Goal: Check status: Check status

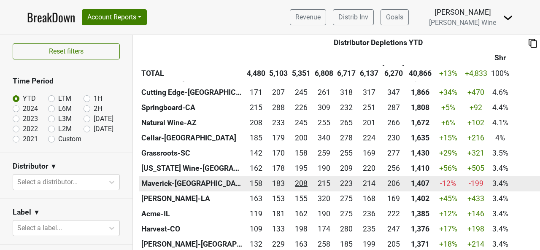
scroll to position [338, 0]
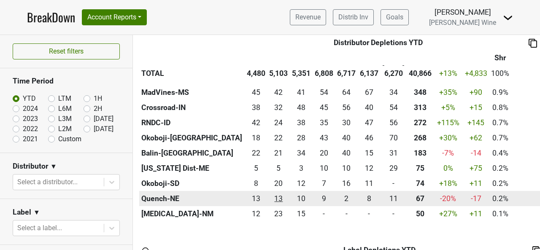
scroll to position [760, 0]
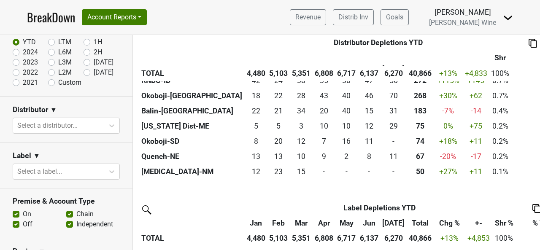
scroll to position [0, 0]
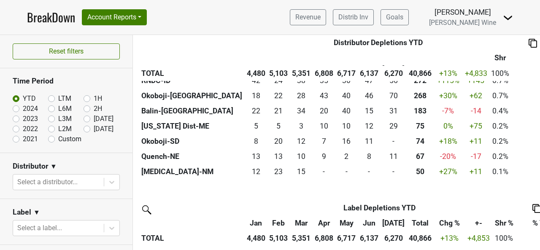
click at [23, 137] on label "2021" at bounding box center [30, 139] width 15 height 10
click at [15, 137] on input "2021" at bounding box center [30, 138] width 34 height 8
radio input "true"
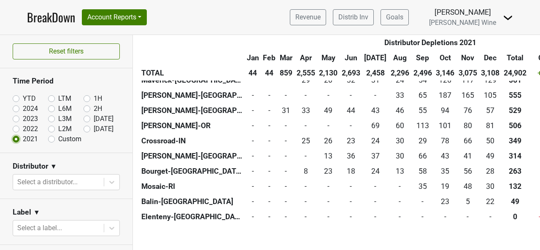
scroll to position [507, 0]
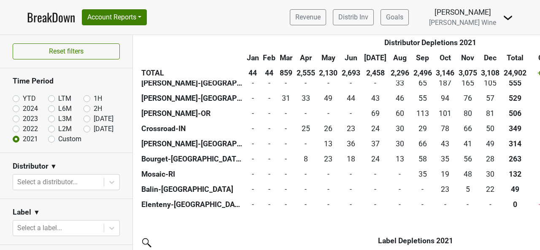
click at [23, 127] on label "2022" at bounding box center [30, 129] width 15 height 10
click at [14, 127] on input "2022" at bounding box center [30, 128] width 34 height 8
radio input "true"
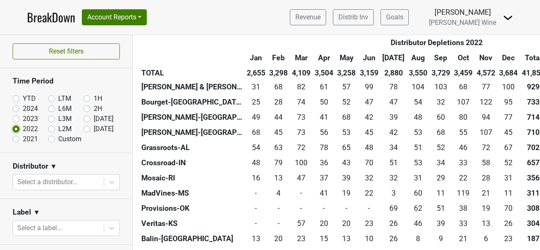
scroll to position [591, 0]
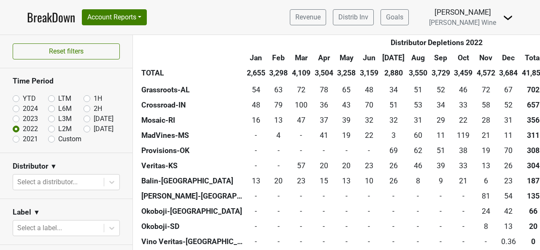
click at [23, 115] on label "2023" at bounding box center [30, 119] width 15 height 10
click at [15, 115] on input "2023" at bounding box center [30, 118] width 34 height 8
radio input "true"
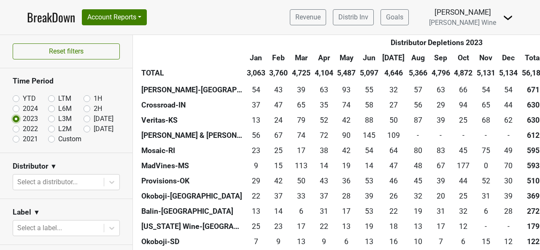
scroll to position [633, 0]
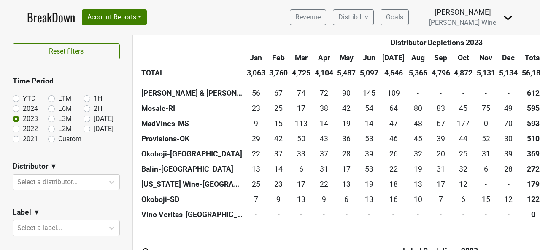
click at [23, 111] on label "2024" at bounding box center [30, 109] width 15 height 10
click at [16, 111] on input "2024" at bounding box center [30, 108] width 34 height 8
radio input "true"
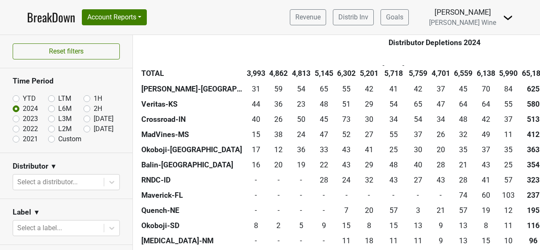
click at [23, 97] on label "YTD" at bounding box center [29, 99] width 13 height 10
click at [15, 97] on input "YTD" at bounding box center [30, 98] width 34 height 8
radio input "true"
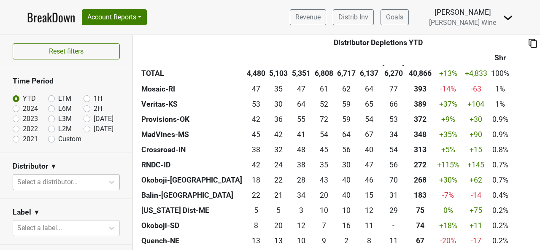
click at [75, 179] on body "BreakDown Account Reports SuperRanker Map Award Progress Chain Compliance CRM N…" at bounding box center [270, 125] width 540 height 250
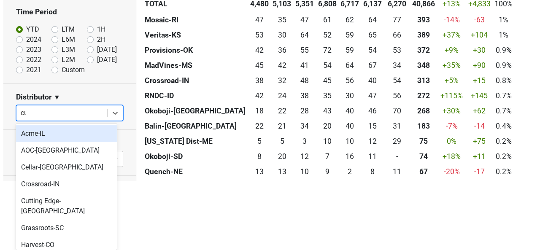
scroll to position [0, 0]
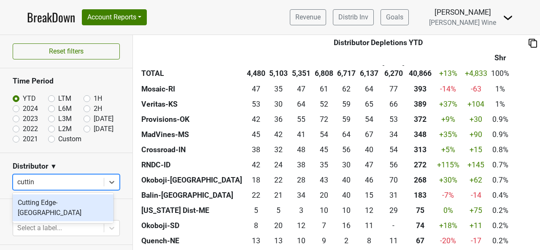
type input "cutting"
click at [43, 205] on div "Cutting Edge-[GEOGRAPHIC_DATA]" at bounding box center [63, 208] width 101 height 27
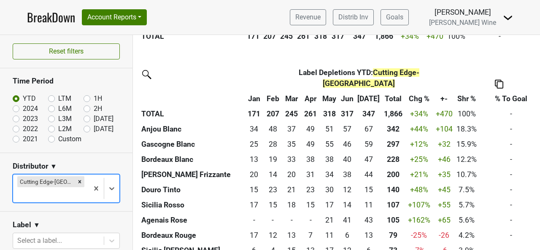
scroll to position [278, 0]
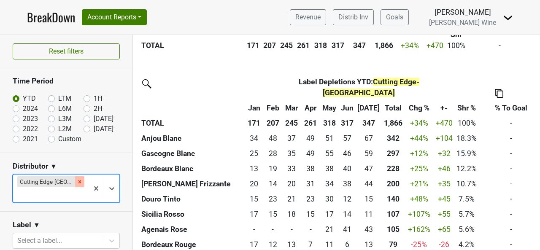
click at [77, 181] on icon "Remove Cutting Edge-OH" at bounding box center [80, 182] width 6 height 6
